Goal: Task Accomplishment & Management: Manage account settings

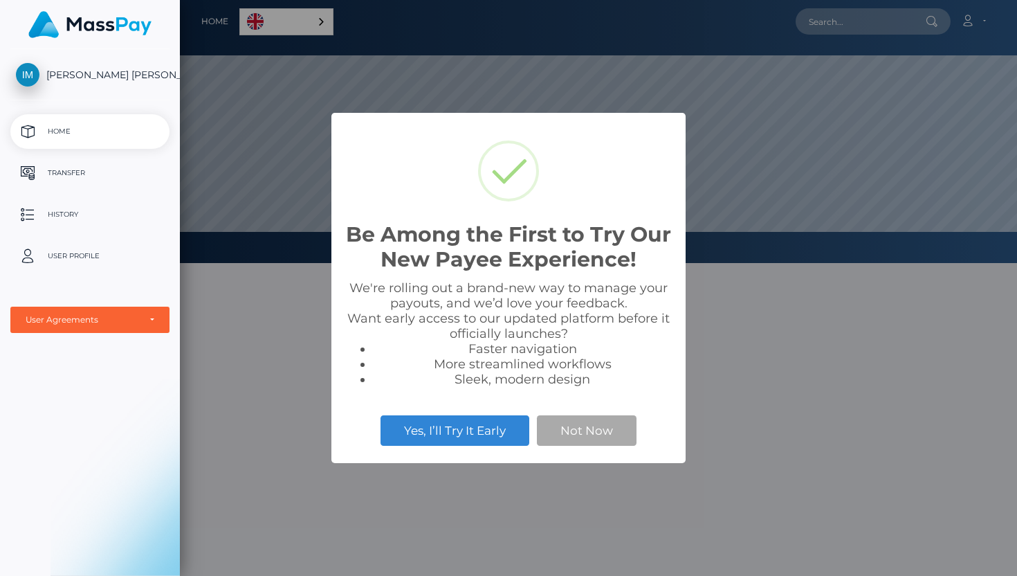
scroll to position [263, 837]
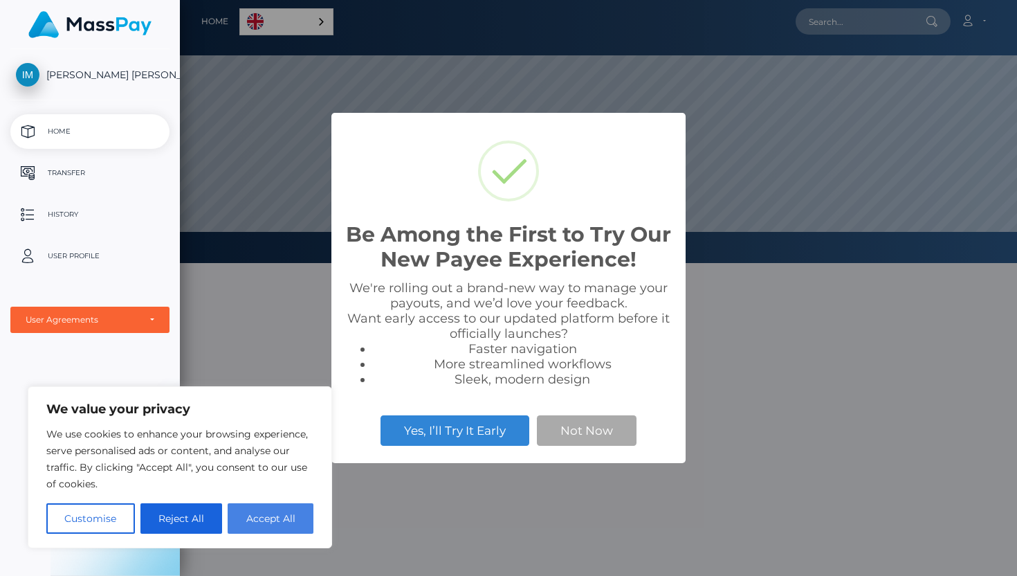
click at [301, 512] on button "Accept All" at bounding box center [271, 518] width 86 height 30
checkbox input "true"
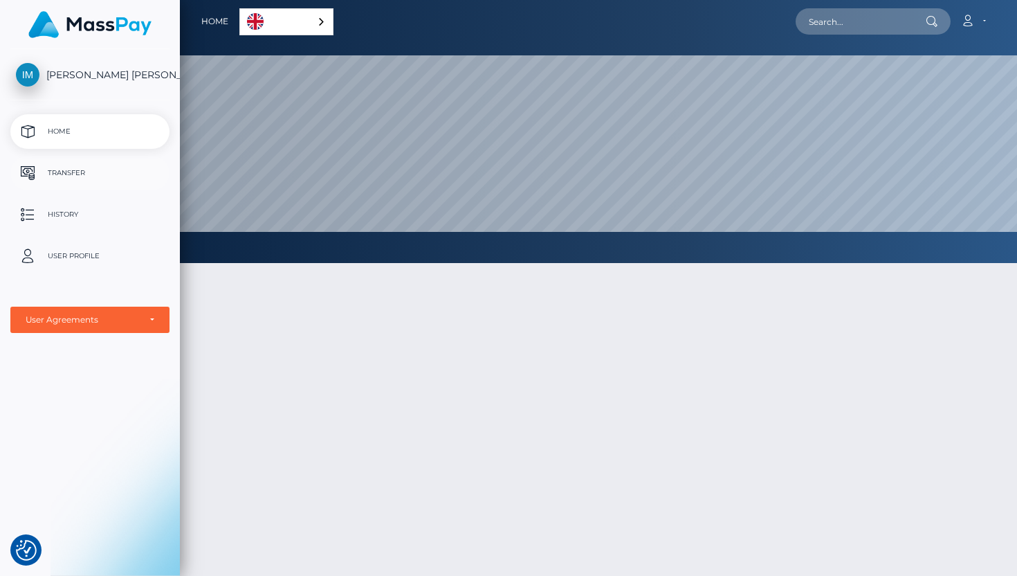
click at [66, 175] on p "Transfer" at bounding box center [90, 173] width 148 height 21
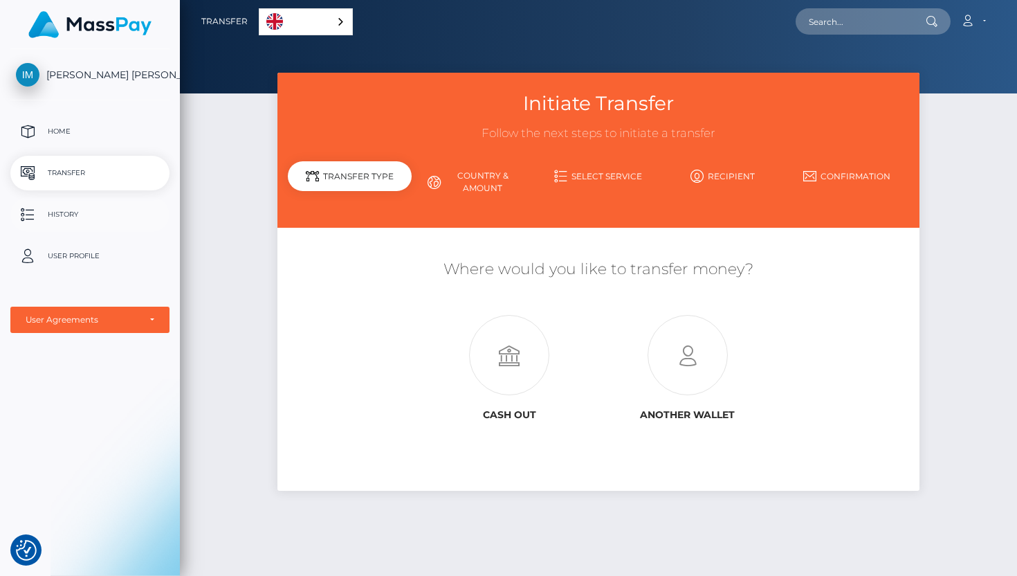
click at [60, 210] on p "History" at bounding box center [90, 214] width 148 height 21
click at [53, 131] on p "Home" at bounding box center [90, 131] width 148 height 21
click at [56, 130] on p "Home" at bounding box center [90, 131] width 148 height 21
click at [967, 22] on icon at bounding box center [968, 20] width 15 height 11
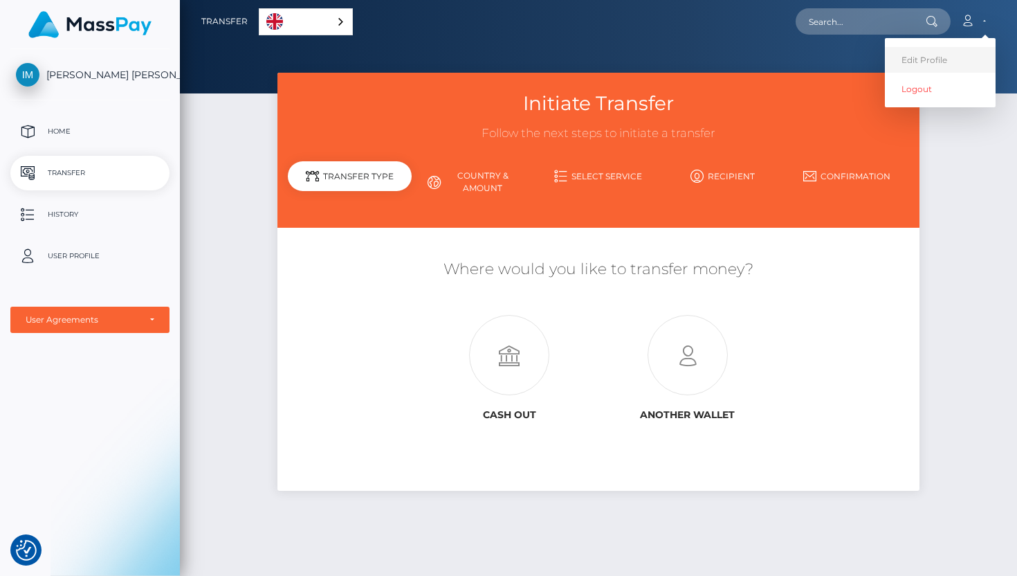
click at [945, 60] on link "Edit Profile" at bounding box center [940, 60] width 111 height 26
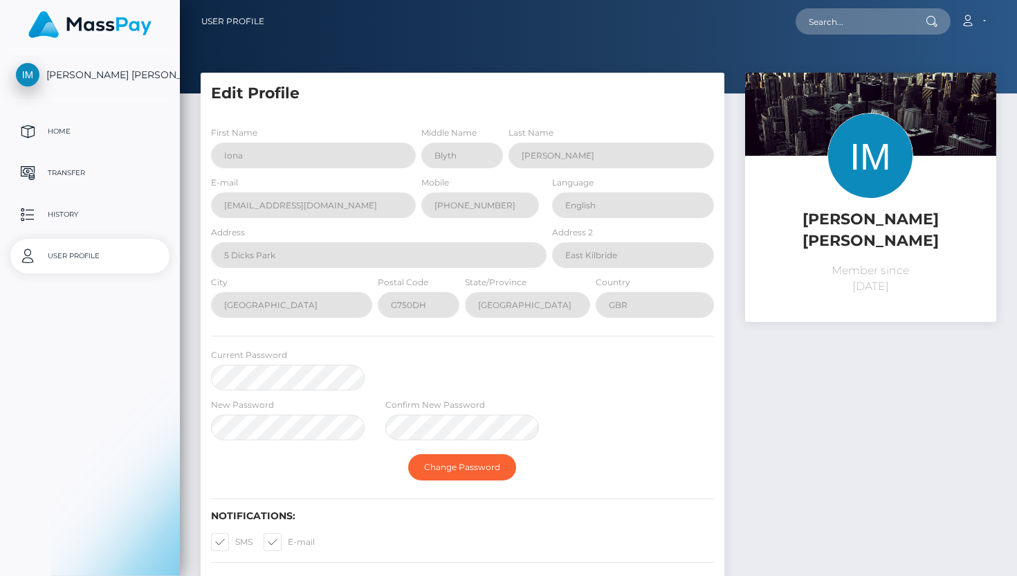
select select
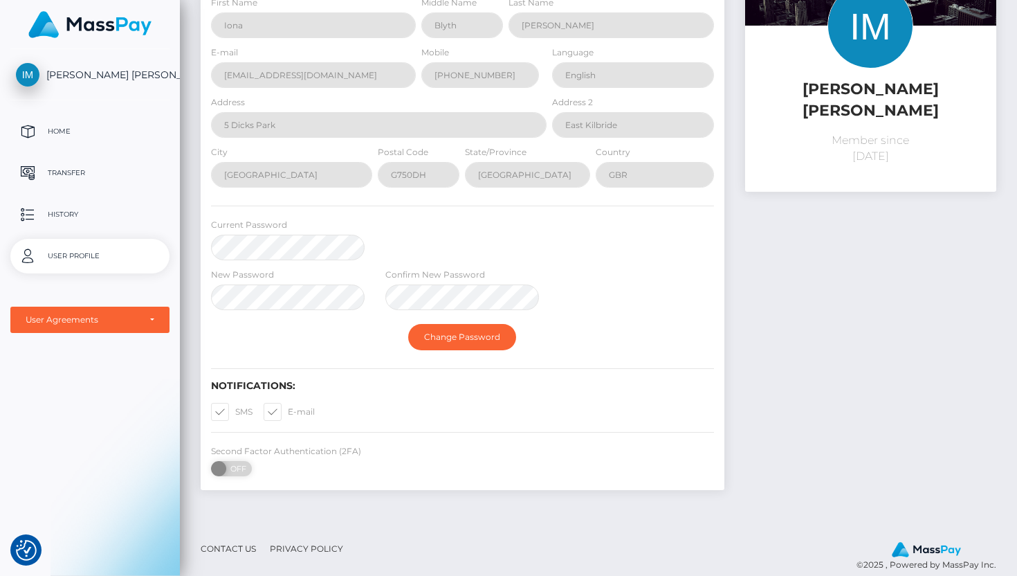
scroll to position [133, 0]
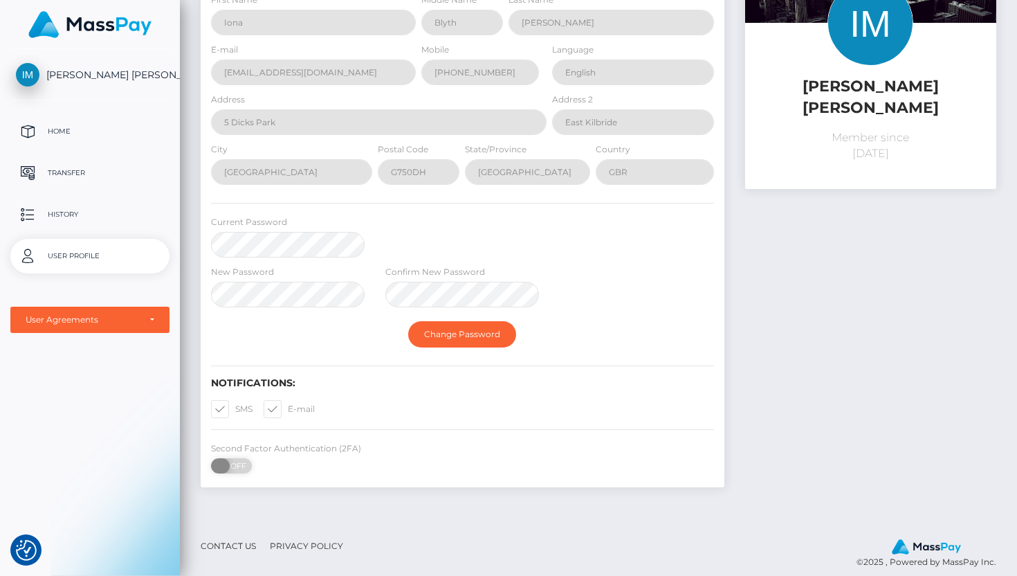
click at [232, 467] on span "OFF" at bounding box center [236, 465] width 35 height 15
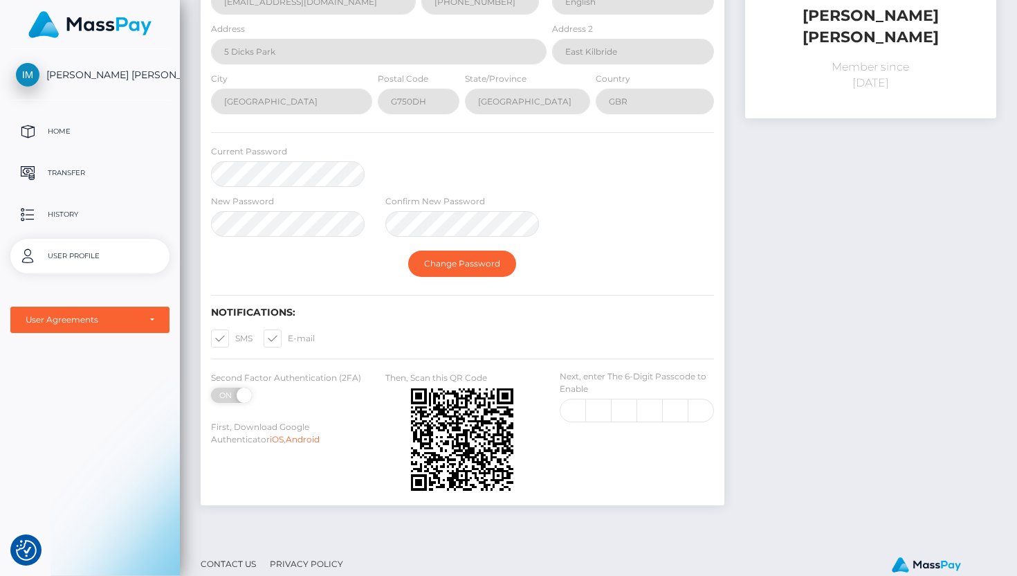
scroll to position [207, 0]
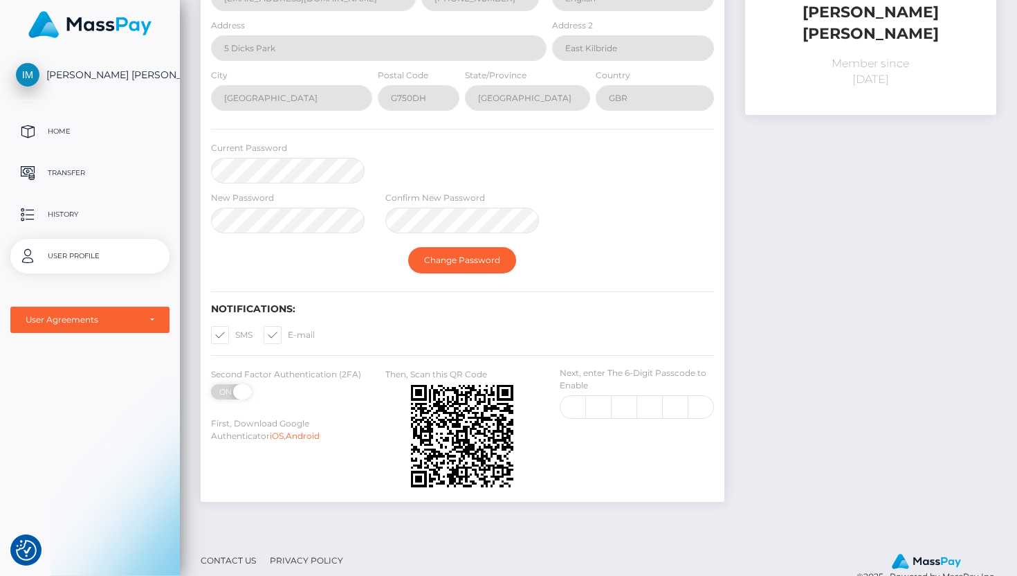
click at [233, 393] on span "ON" at bounding box center [227, 391] width 35 height 15
checkbox input "false"
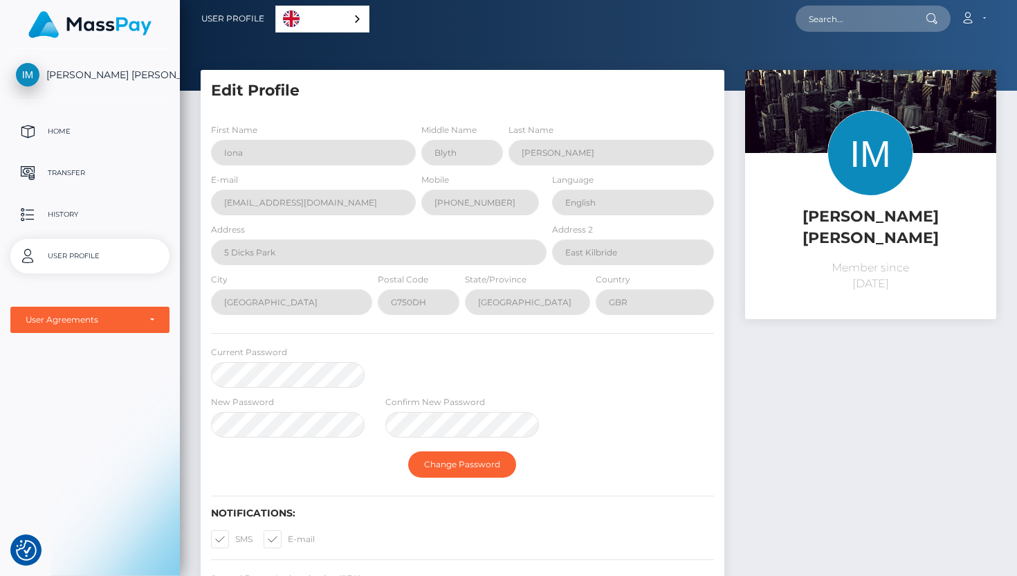
scroll to position [0, 0]
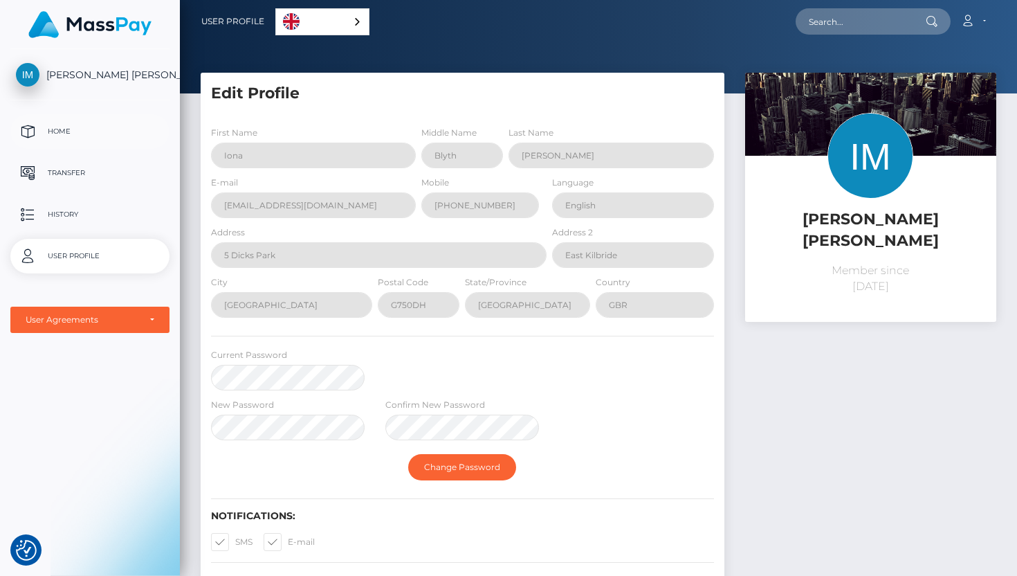
click at [62, 136] on p "Home" at bounding box center [90, 131] width 148 height 21
select select
click at [66, 133] on p "Home" at bounding box center [90, 131] width 148 height 21
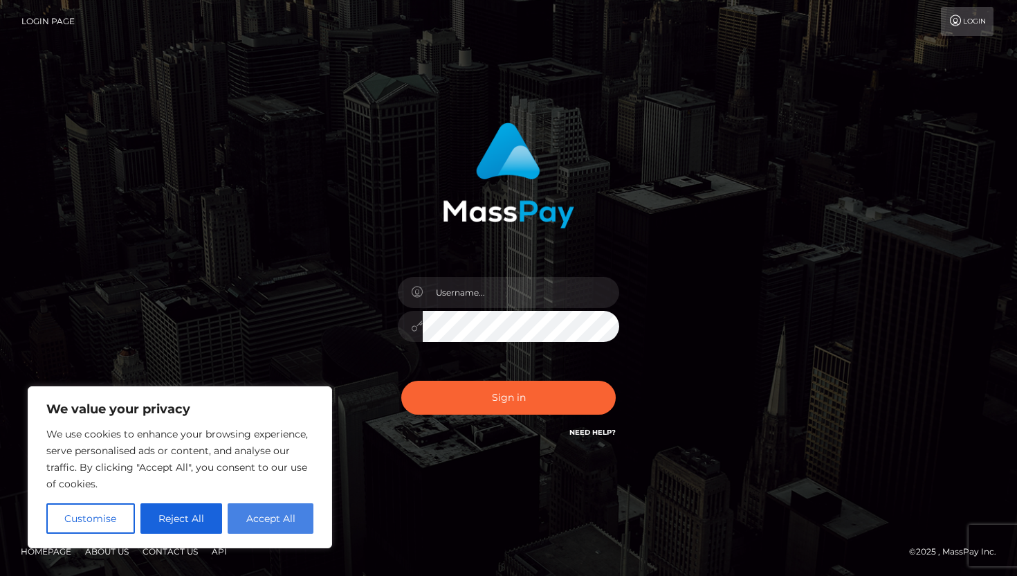
click at [257, 518] on button "Accept All" at bounding box center [271, 518] width 86 height 30
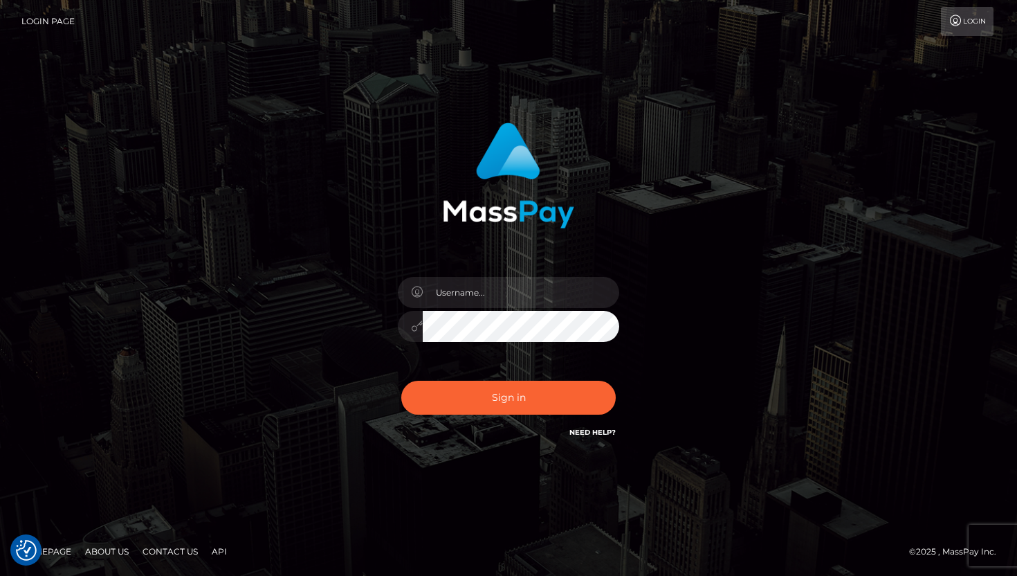
checkbox input "true"
click at [457, 287] on input "text" at bounding box center [521, 292] width 197 height 31
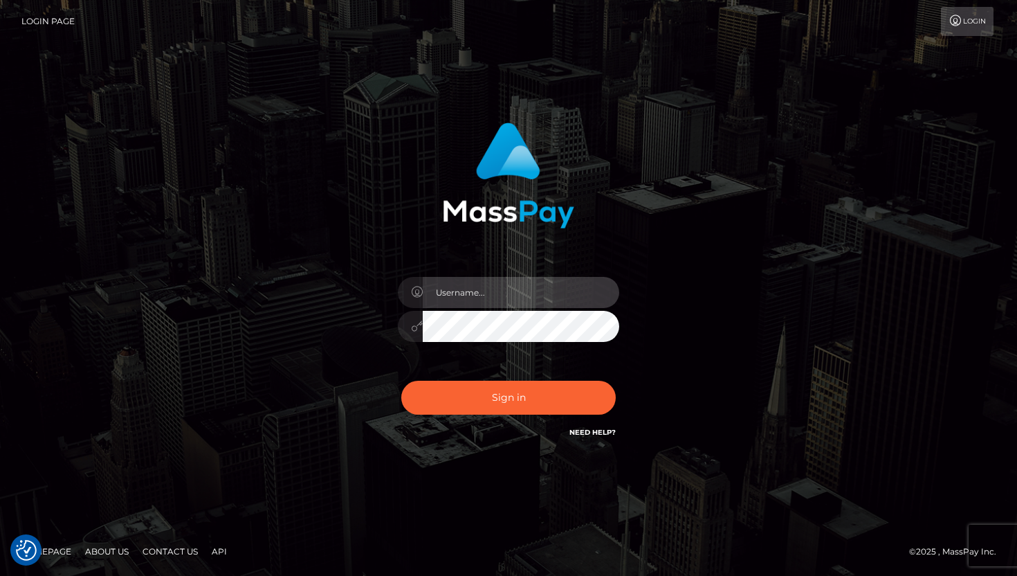
type input "1985-05-21"
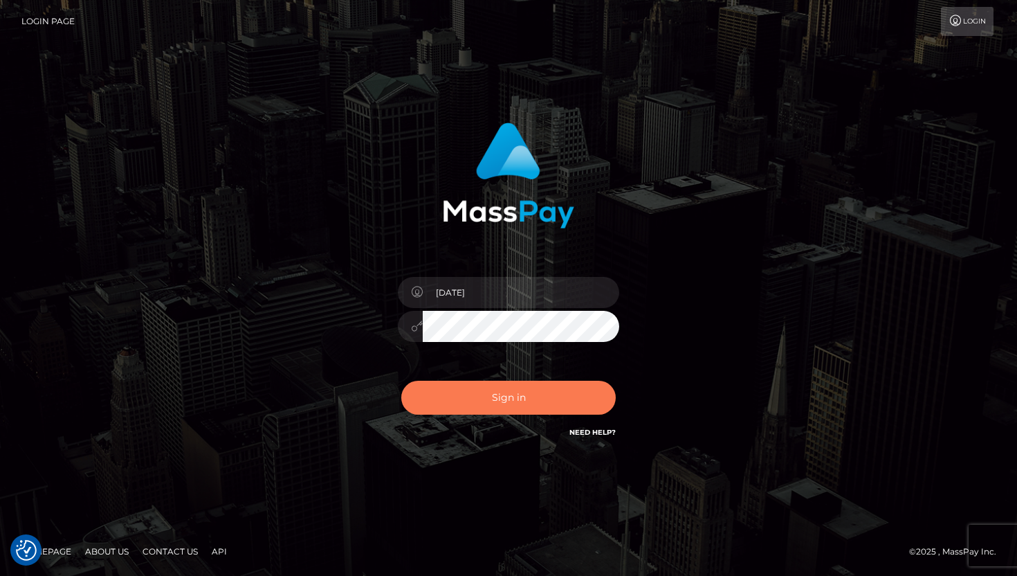
click at [511, 399] on button "Sign in" at bounding box center [508, 398] width 215 height 34
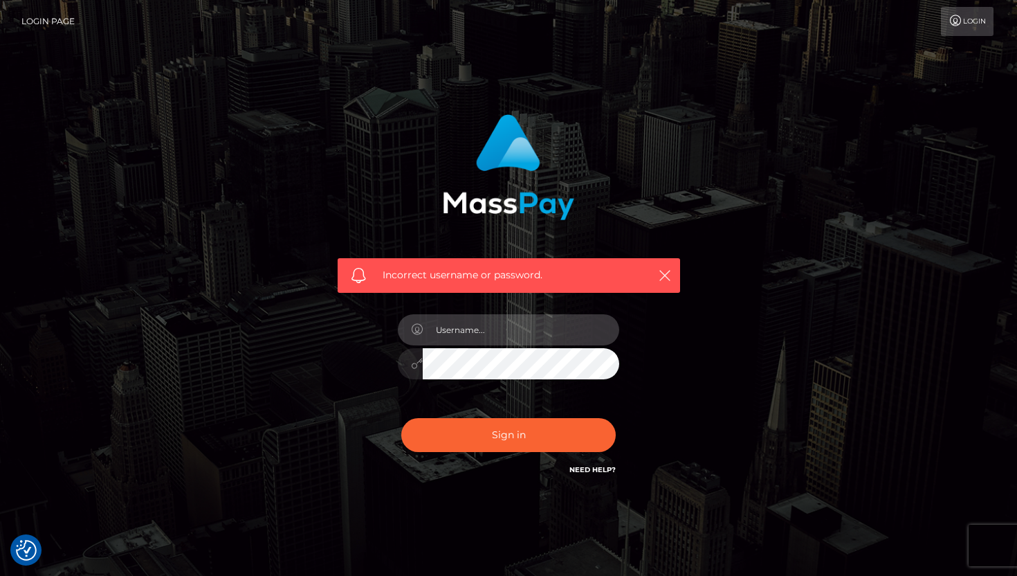
click at [482, 325] on input "text" at bounding box center [521, 329] width 197 height 31
type input "i"
type input "[PERSON_NAME] [PERSON_NAME]"
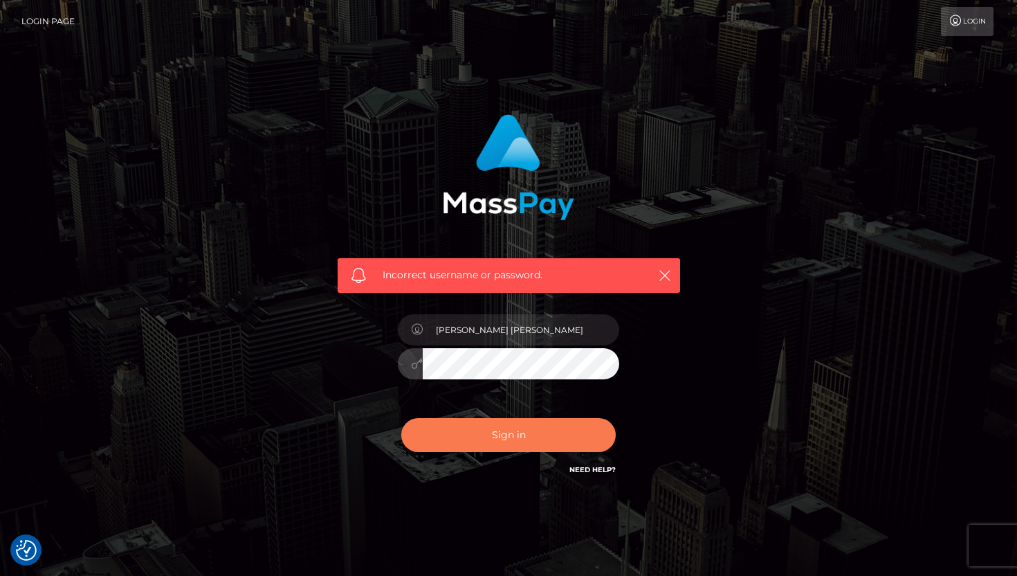
click at [457, 427] on button "Sign in" at bounding box center [508, 435] width 215 height 34
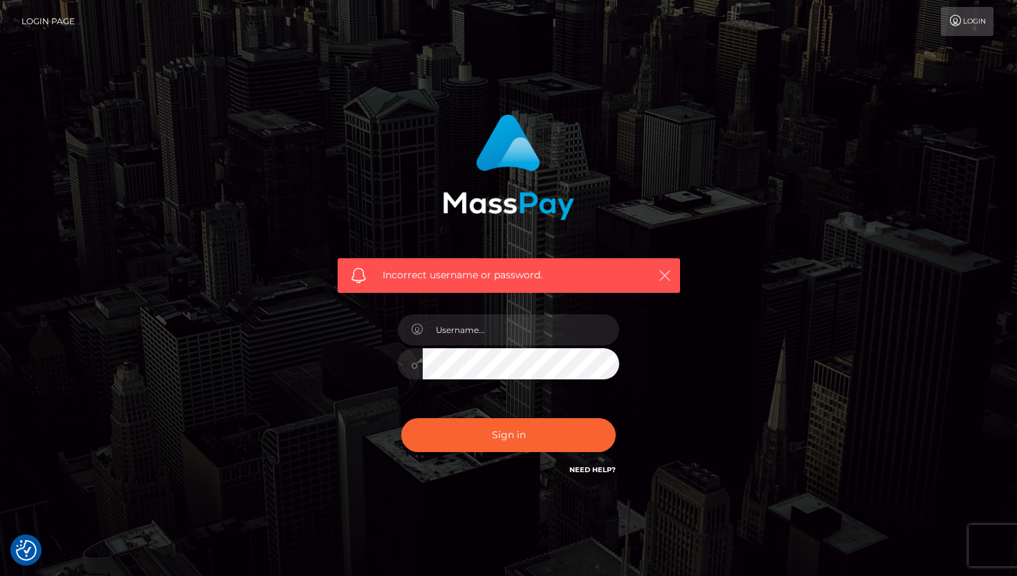
click at [662, 276] on icon "button" at bounding box center [665, 276] width 14 height 14
click at [482, 334] on input "text" at bounding box center [521, 329] width 197 height 31
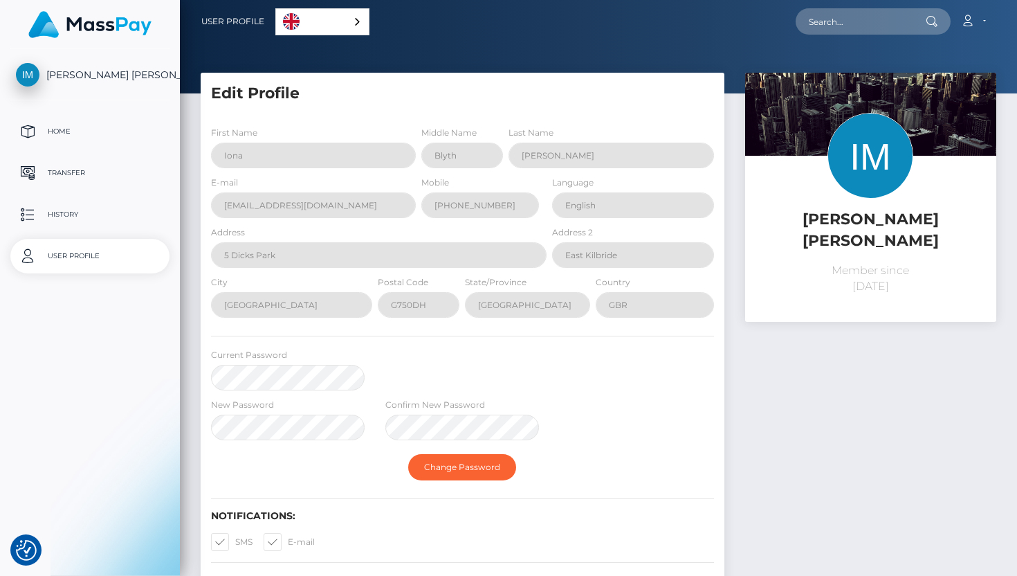
select select
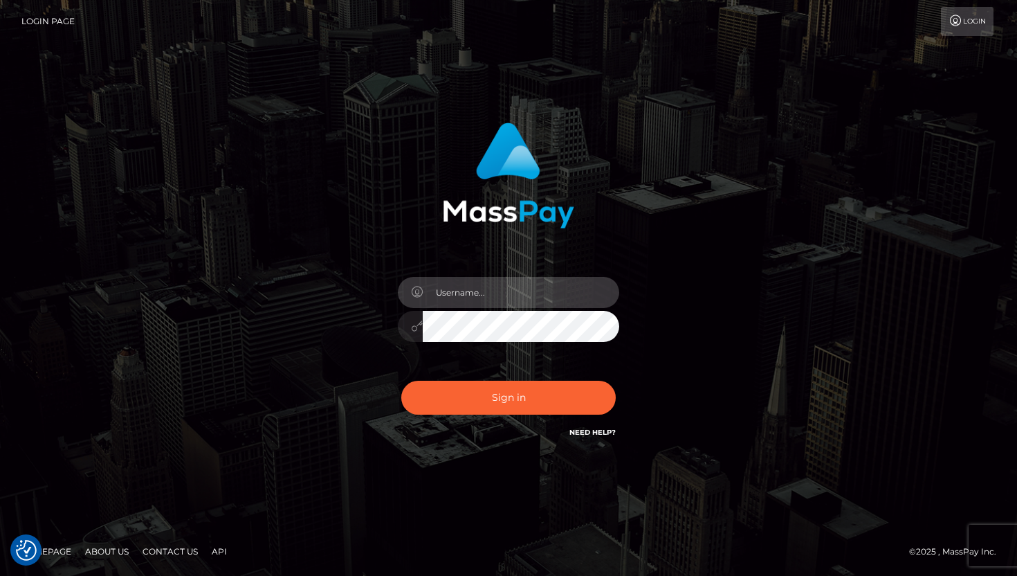
click at [455, 291] on input "text" at bounding box center [521, 292] width 197 height 31
type input "quadrophenai@gmail.com"
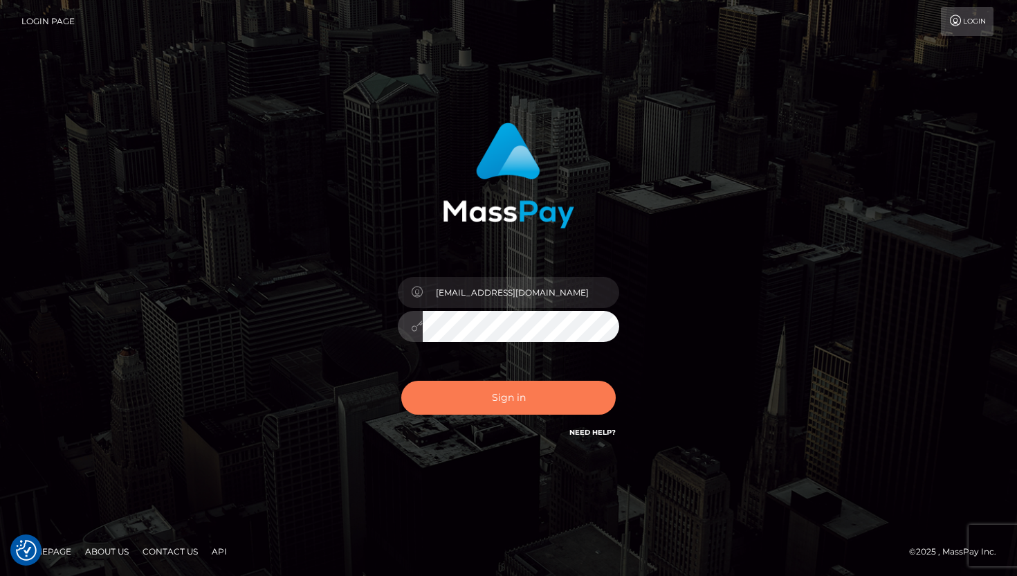
click at [446, 398] on button "Sign in" at bounding box center [508, 398] width 215 height 34
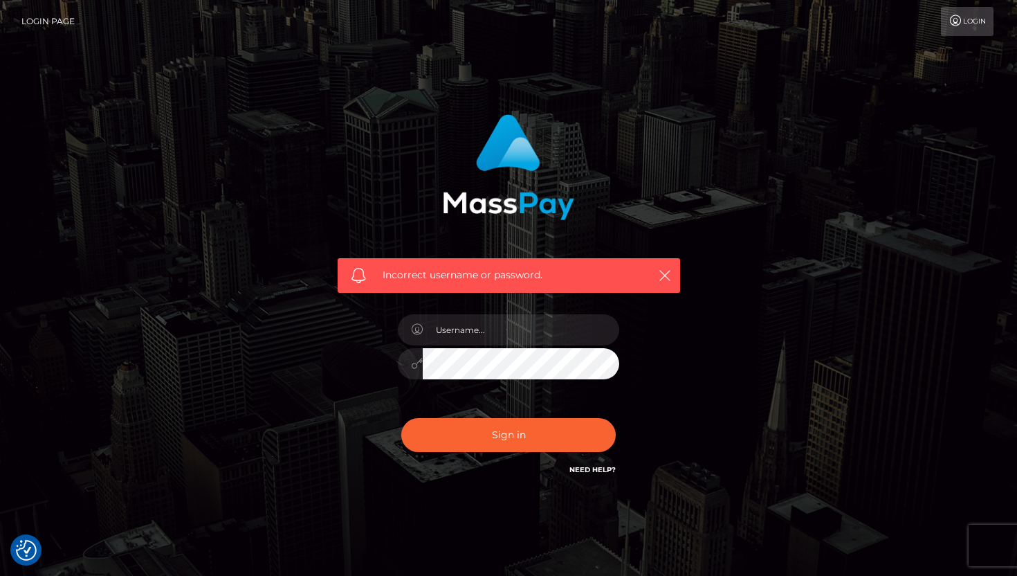
click at [597, 469] on link "Need Help?" at bounding box center [593, 469] width 46 height 9
click at [661, 274] on icon "button" at bounding box center [665, 276] width 14 height 14
